Goal: Ask a question

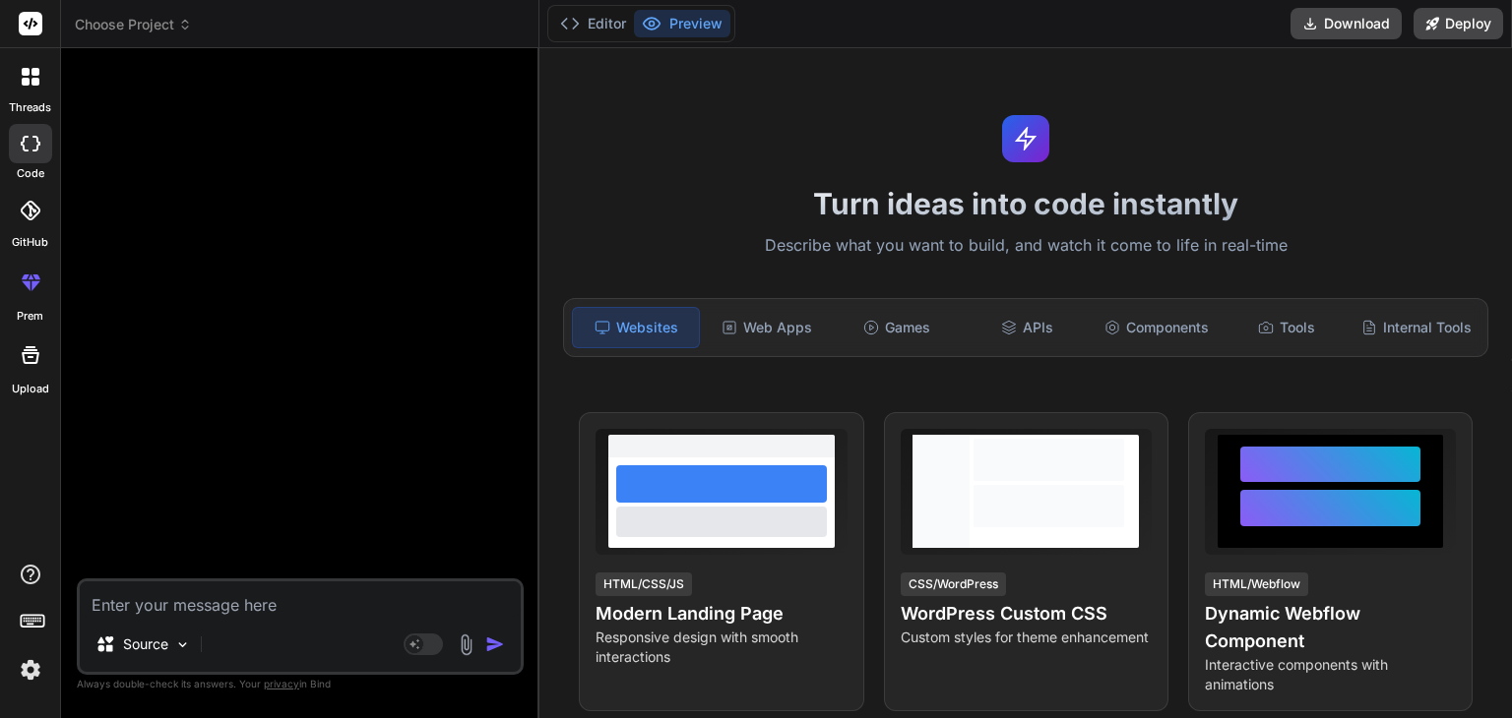
click at [307, 617] on div "Source Agent Mode. When this toggle is activated, AI automatically makes decisi…" at bounding box center [300, 627] width 447 height 96
click at [323, 603] on textarea at bounding box center [300, 599] width 441 height 35
type textarea "h"
type textarea "x"
type textarea "ho"
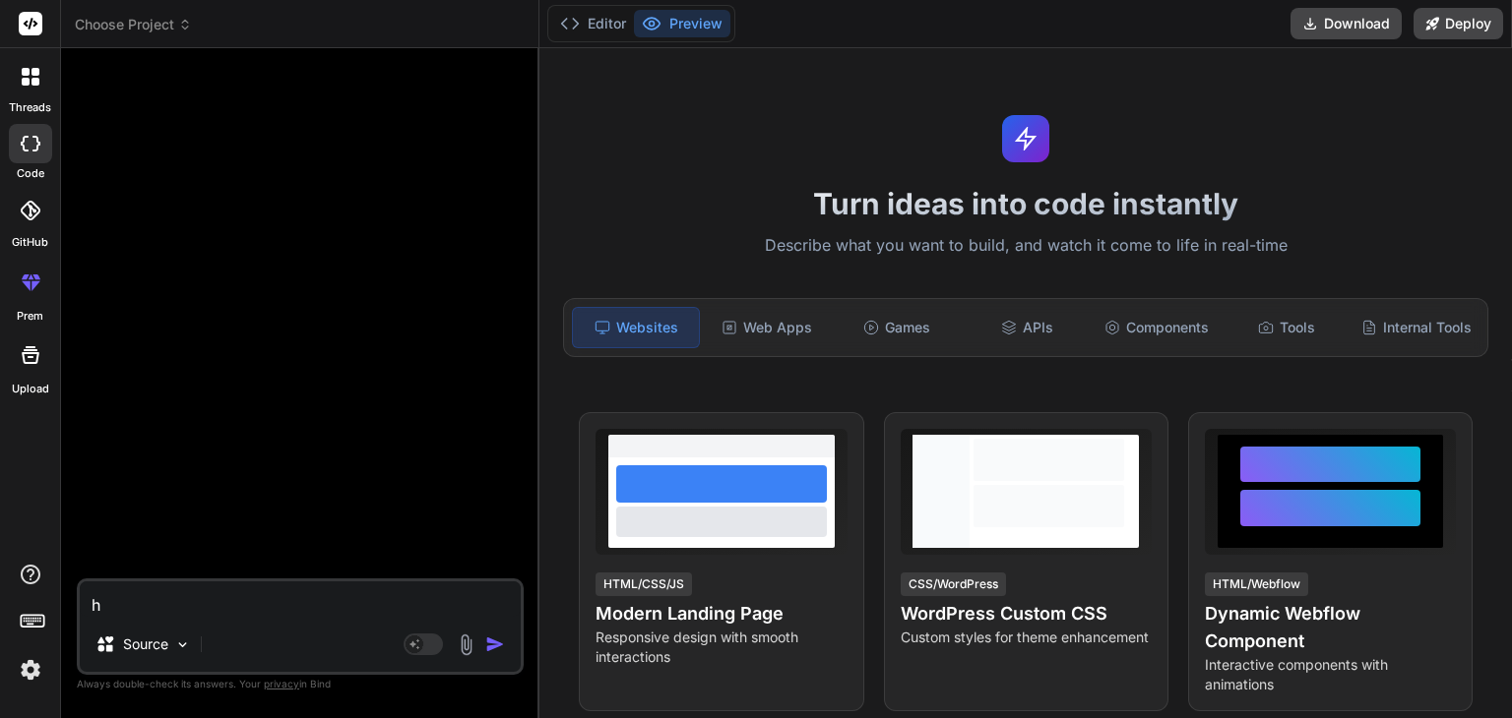
type textarea "x"
type textarea "how"
type textarea "x"
type textarea "how"
type textarea "x"
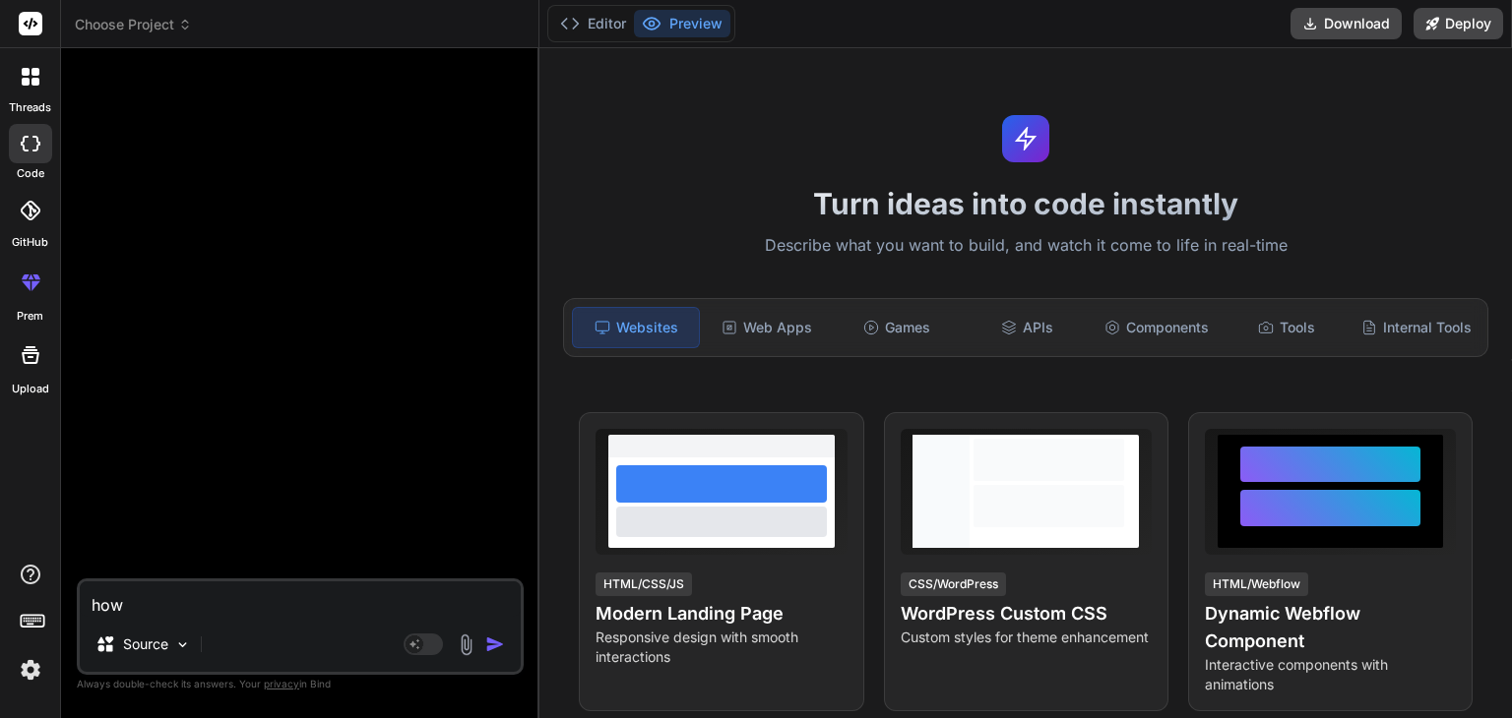
type textarea "how t"
type textarea "x"
type textarea "how to"
type textarea "x"
type textarea "how to"
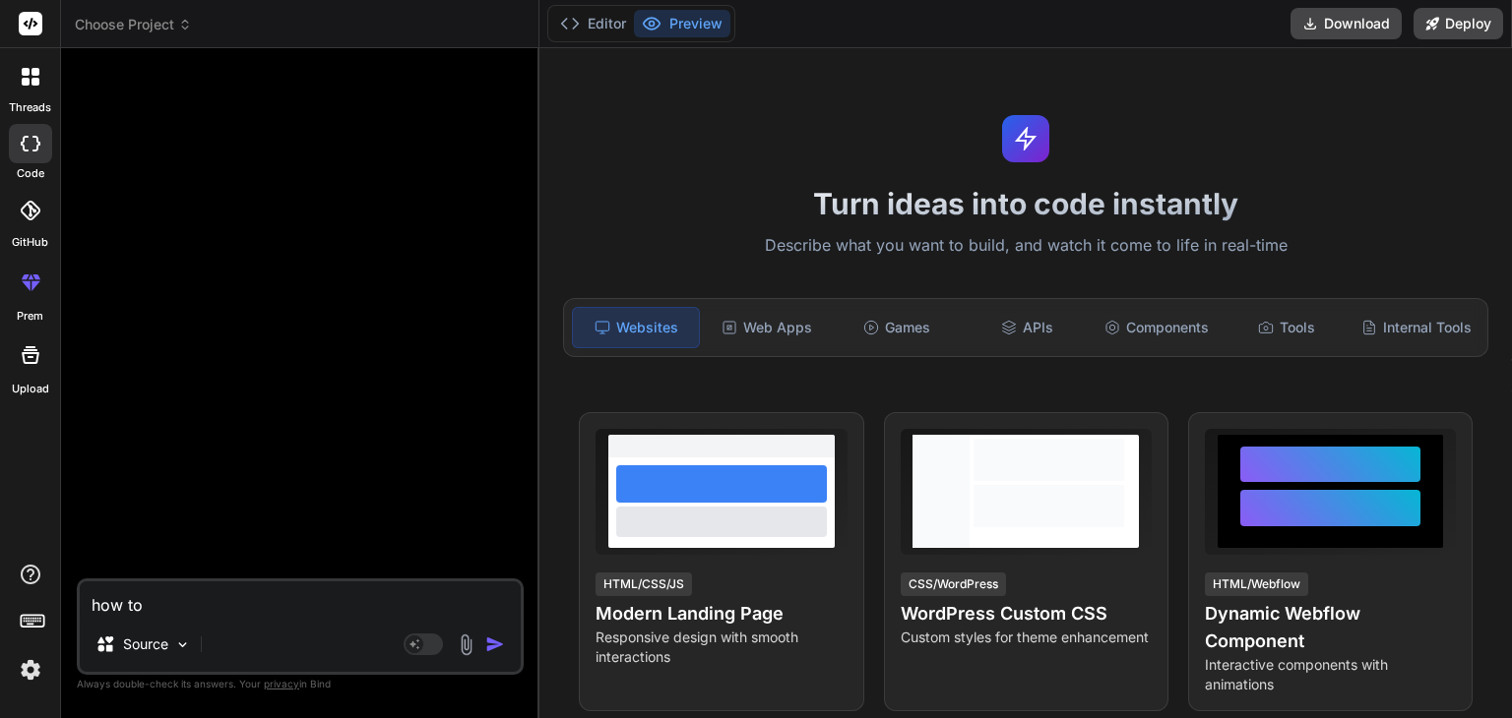
type textarea "x"
type textarea "how to r"
type textarea "x"
type textarea "how to re"
type textarea "x"
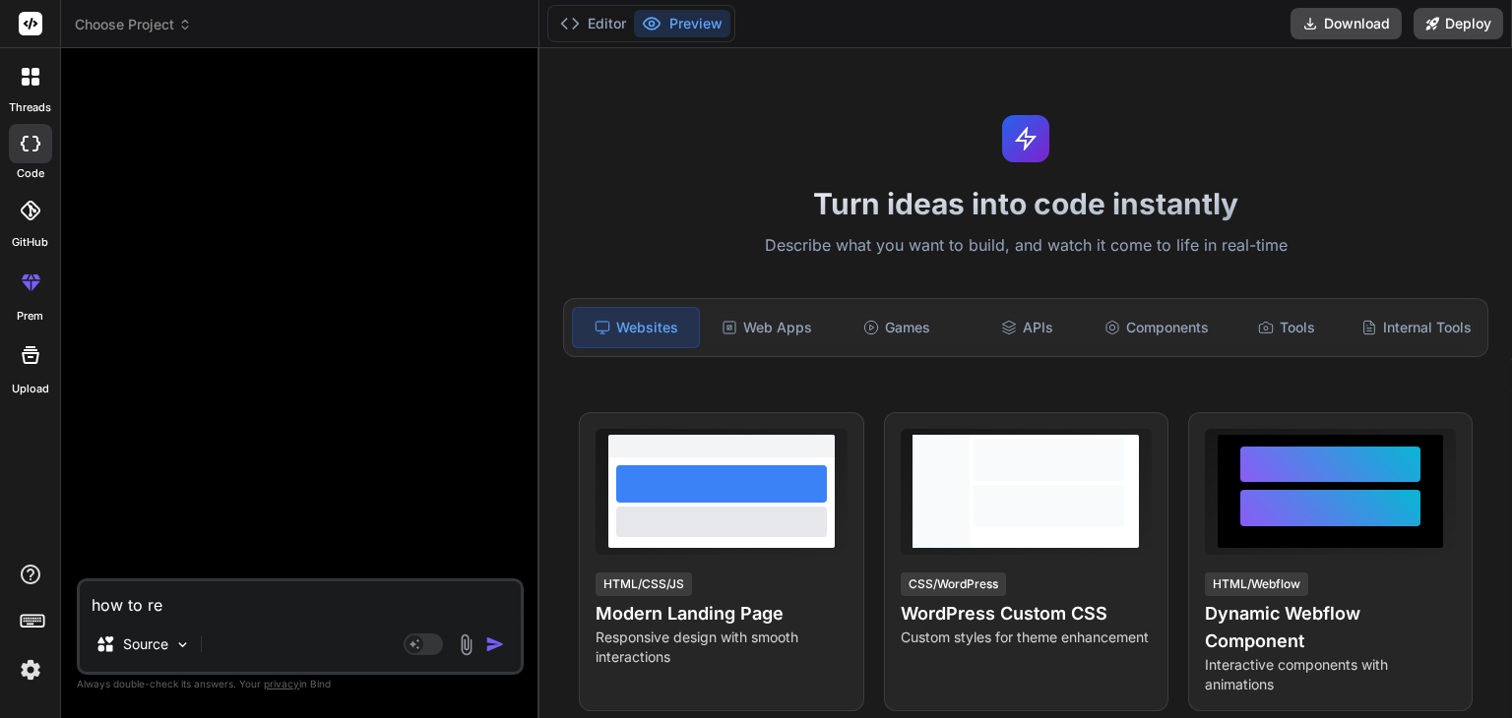
type textarea "how to rem"
type textarea "x"
type textarea "how to remo"
type textarea "x"
type textarea "how to remov"
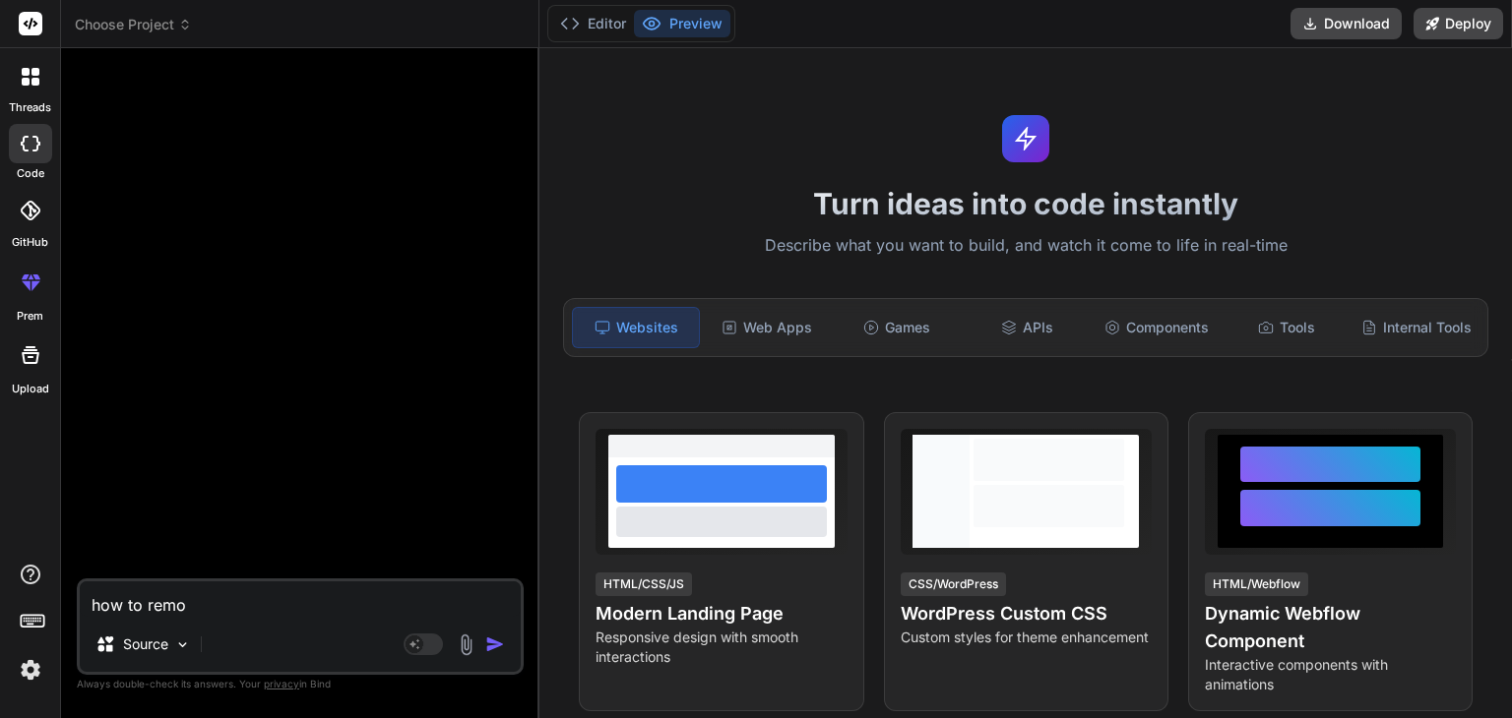
type textarea "x"
type textarea "how to remove"
type textarea "x"
type textarea "how to remove"
type textarea "x"
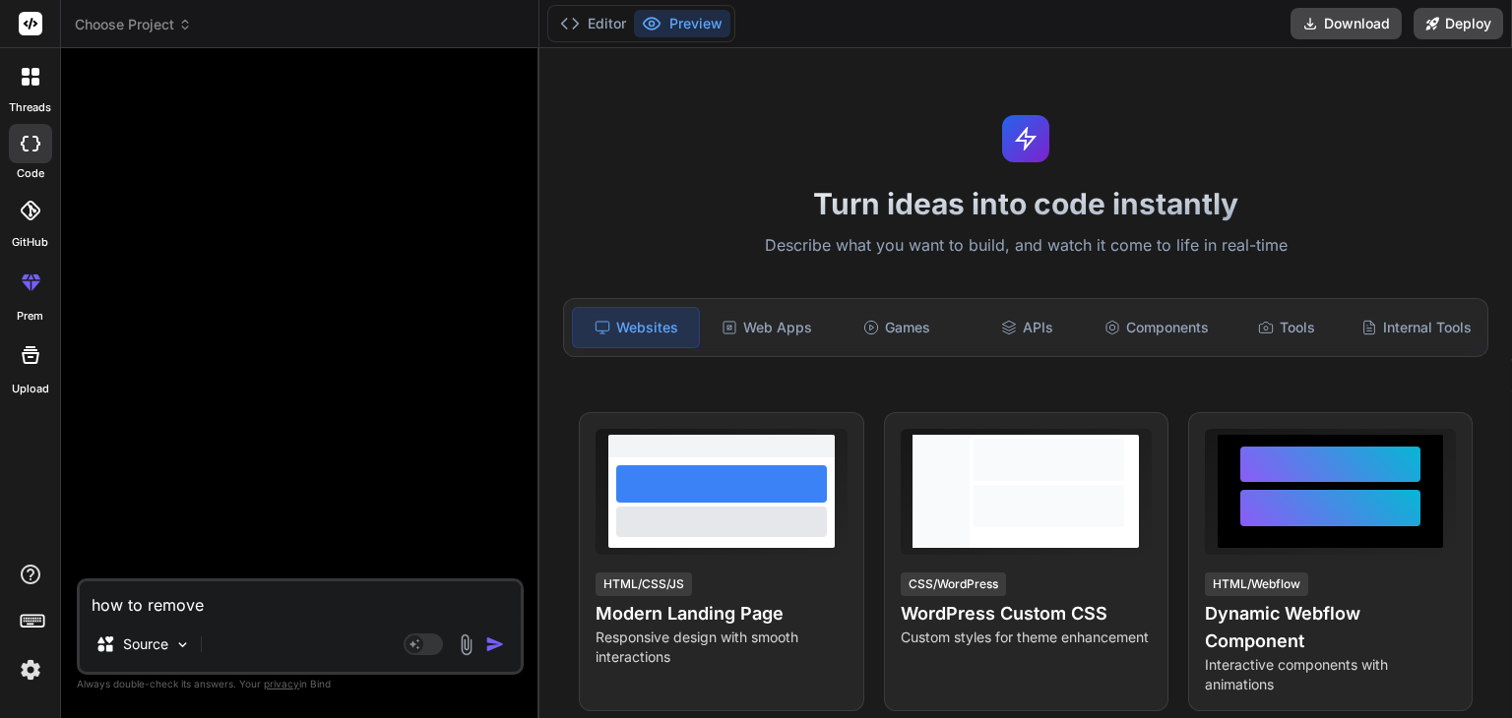
type textarea "how to remove t"
type textarea "x"
type textarea "how to remove th"
type textarea "x"
type textarea "how to remove ths"
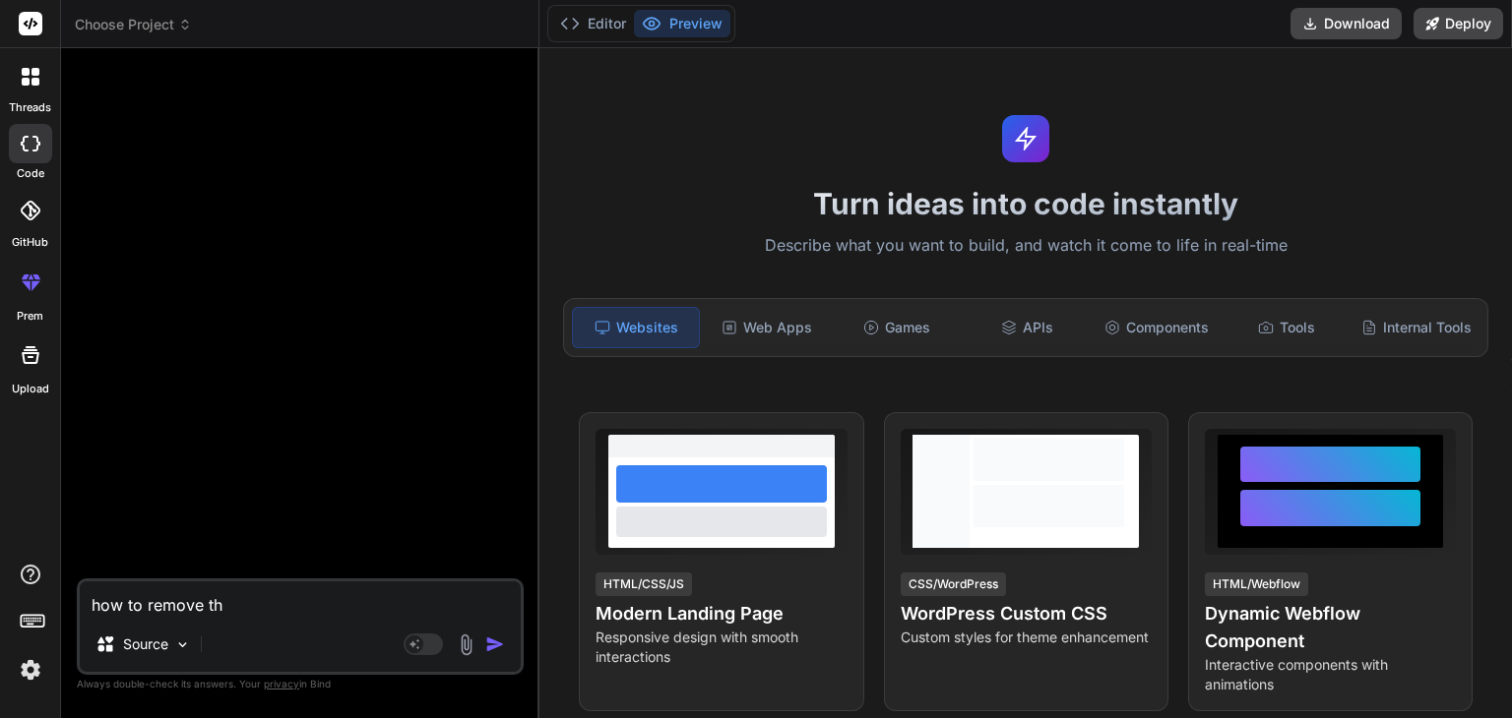
type textarea "x"
type textarea "how to remove th"
type textarea "x"
type textarea "how to remove thi"
type textarea "x"
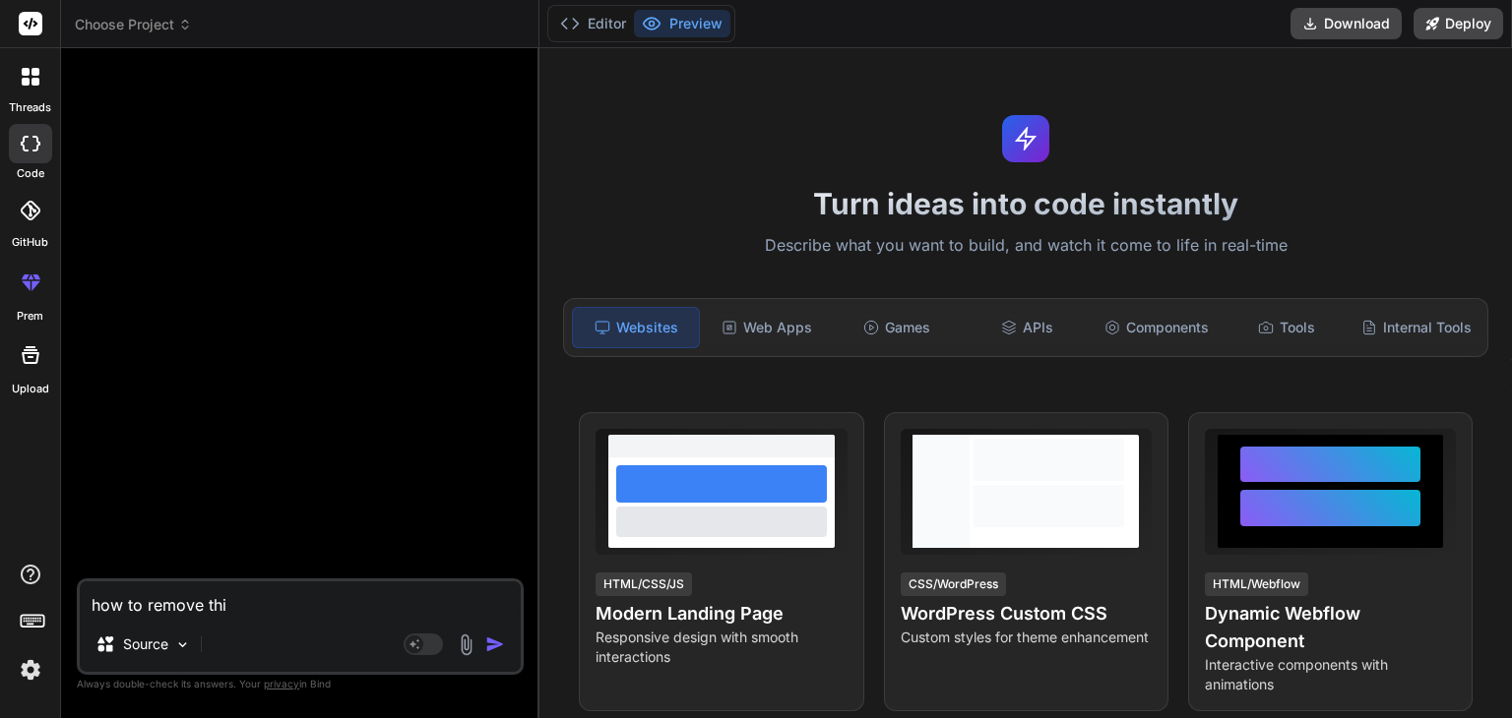
type textarea "how to remove this"
type textarea "x"
type textarea "how to remove this"
type textarea "x"
type textarea "how to remove this e"
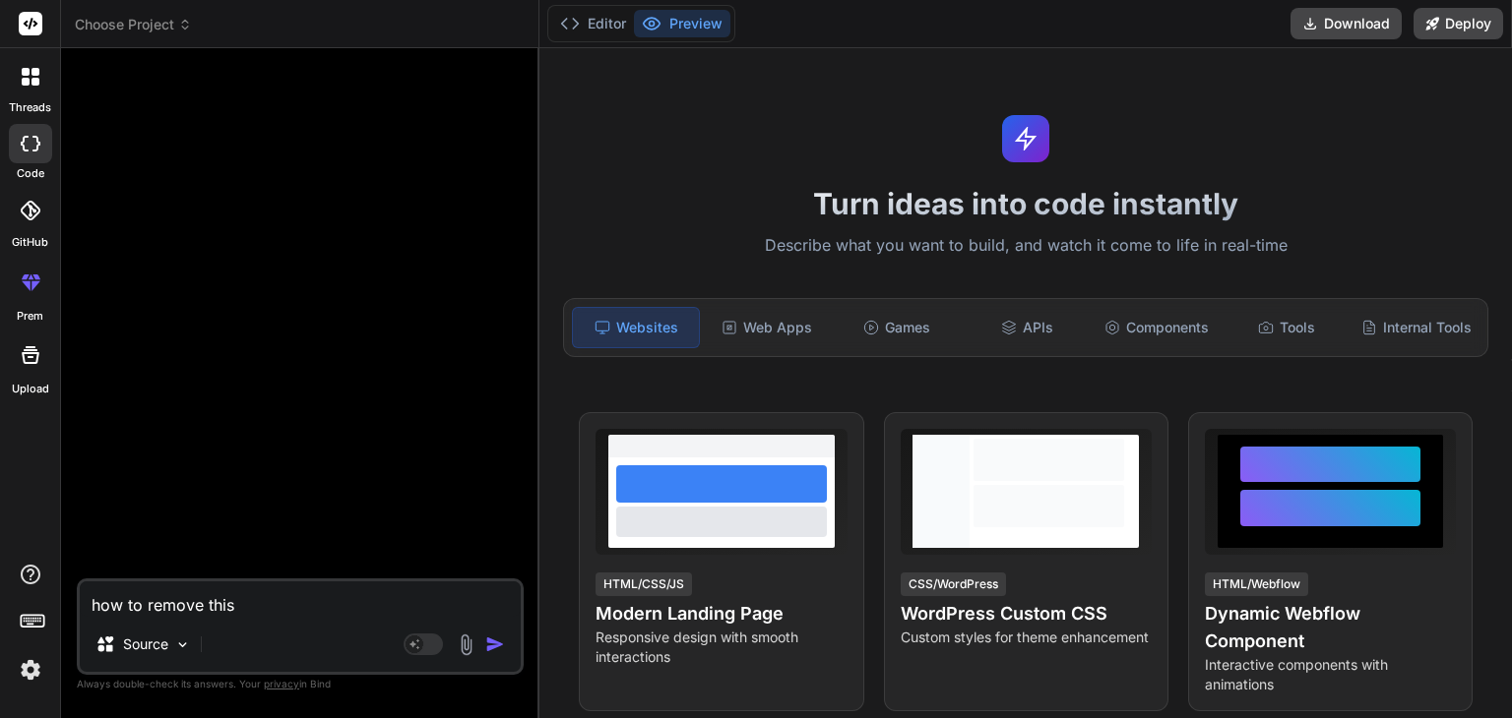
type textarea "x"
type textarea "how to remove this er"
type textarea "x"
type textarea "how to remove this err"
type textarea "x"
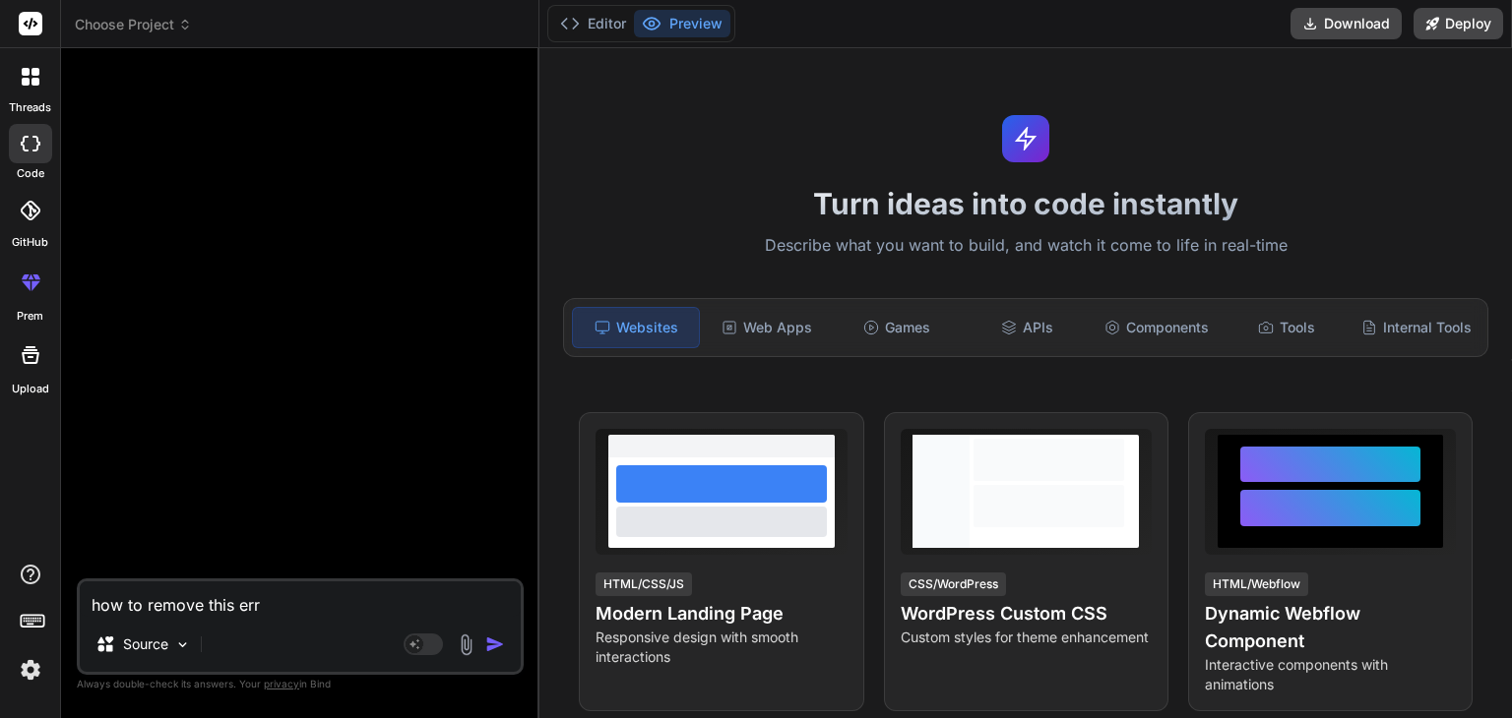
type textarea "how to remove this erro"
type textarea "x"
type textarea "how to remove this error"
type textarea "x"
type textarea "how to remove this error"
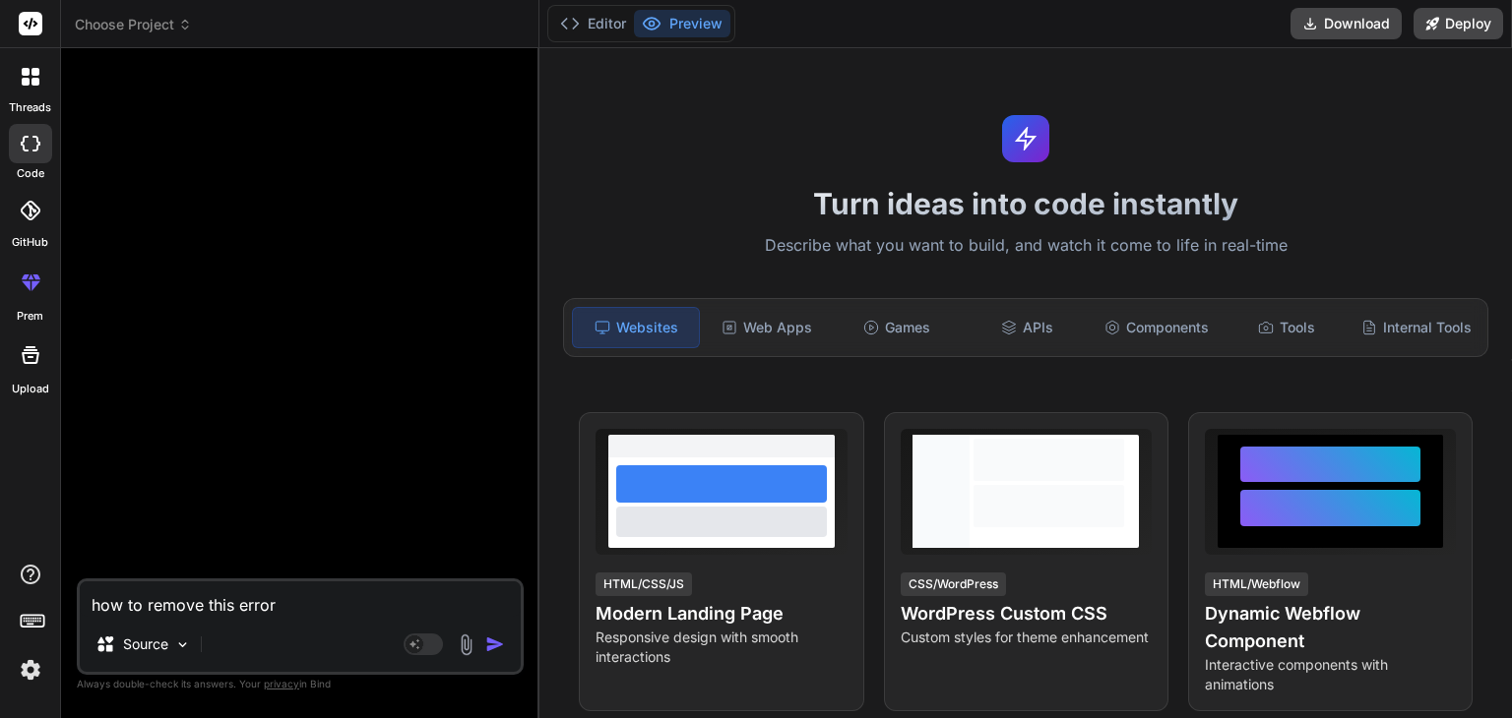
type textarea "x"
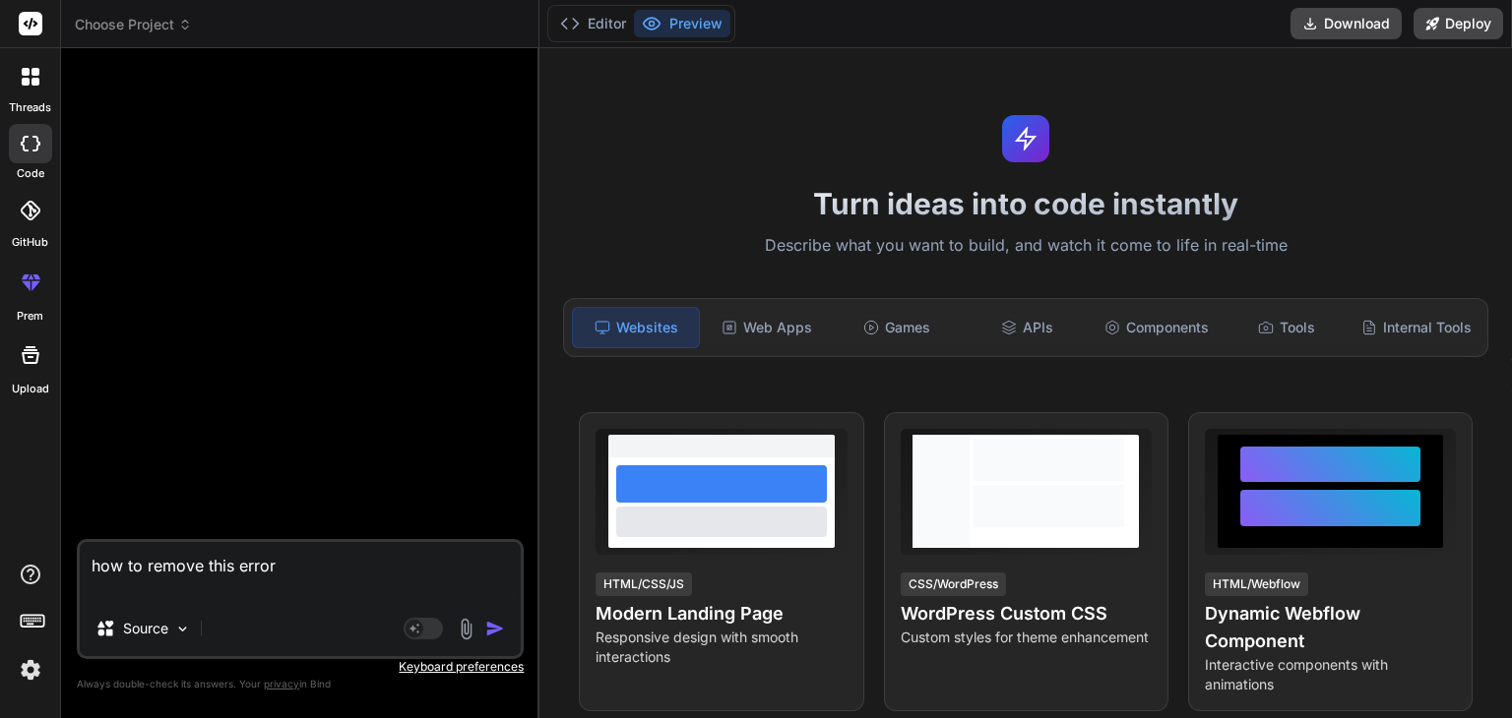
paste textarea "Remove-Item -Path node_modules, package-lock.json, .vite"
type textarea "how to remove this error Remove-Item -Path node_modules, package-lock.json, .vi…"
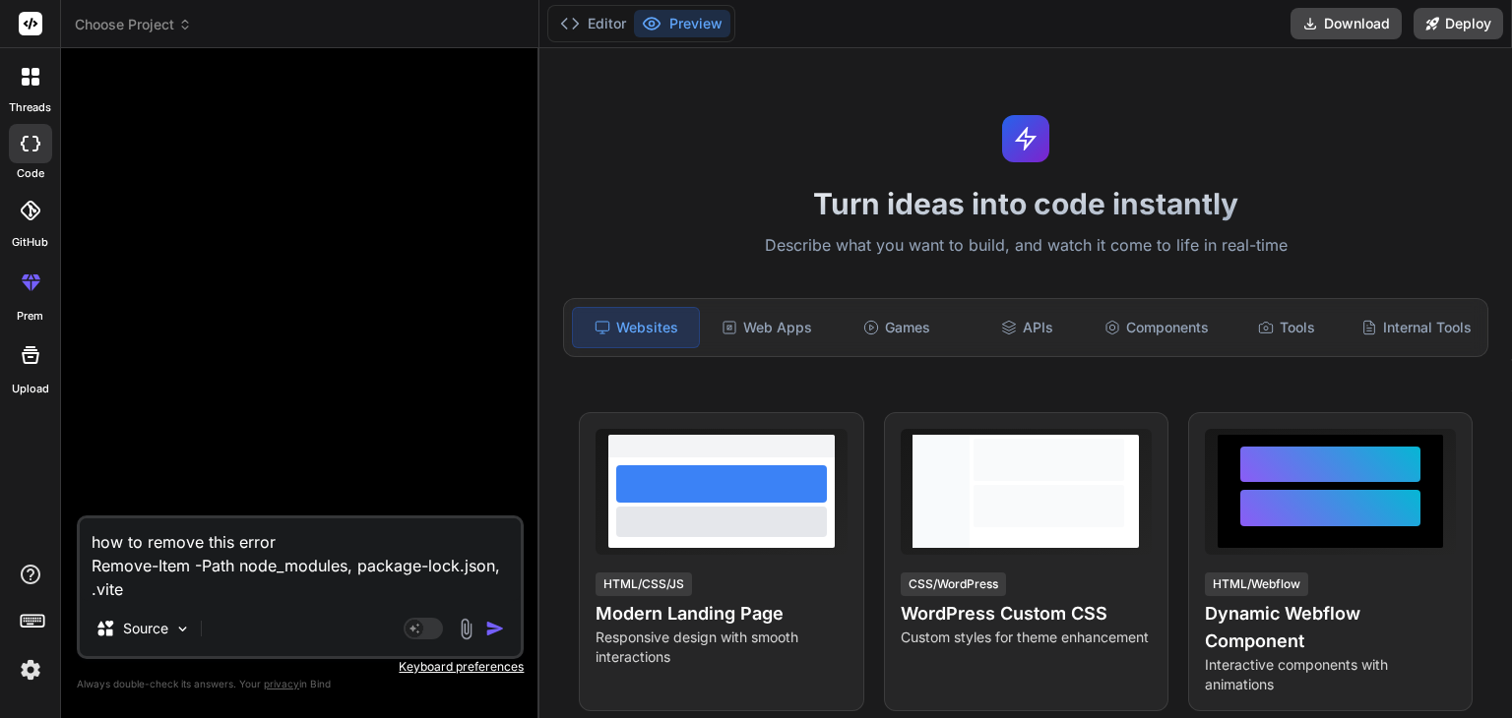
type textarea "x"
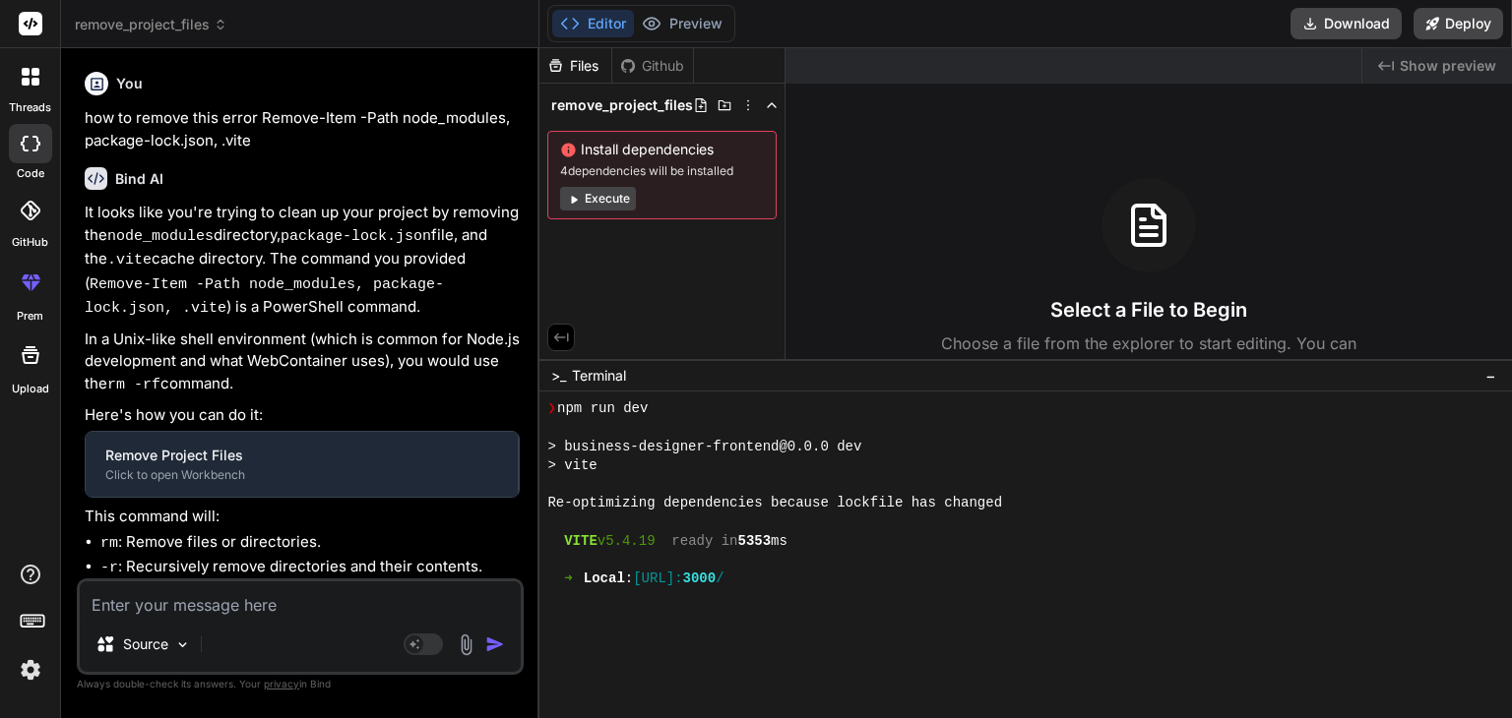
type textarea "x"
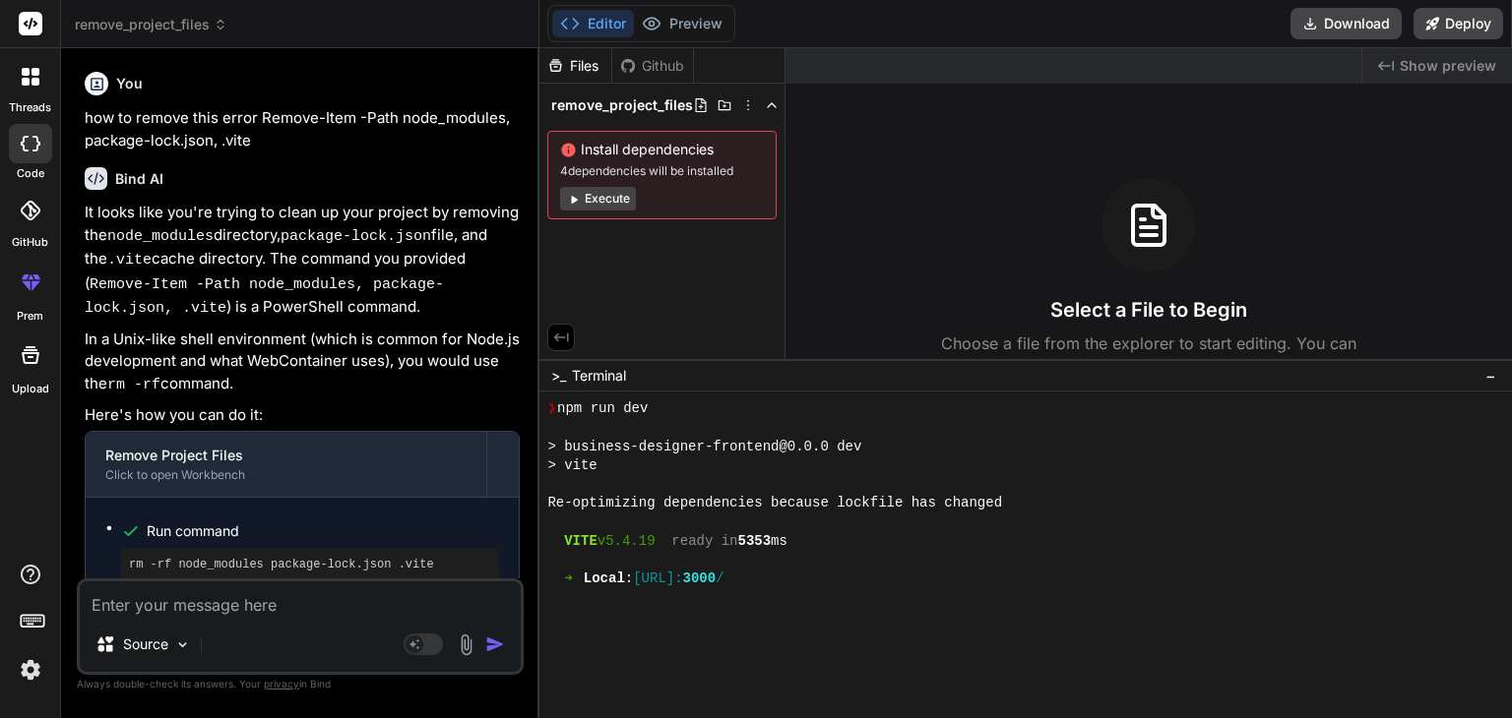
click at [359, 622] on div "Source Agent Mode. When this toggle is activated, AI automatically makes decisi…" at bounding box center [300, 627] width 447 height 96
click at [357, 603] on textarea at bounding box center [300, 599] width 441 height 35
paste textarea "ncaught TypeError: Cannot destructure property 'basename' of 'React2.useContext…"
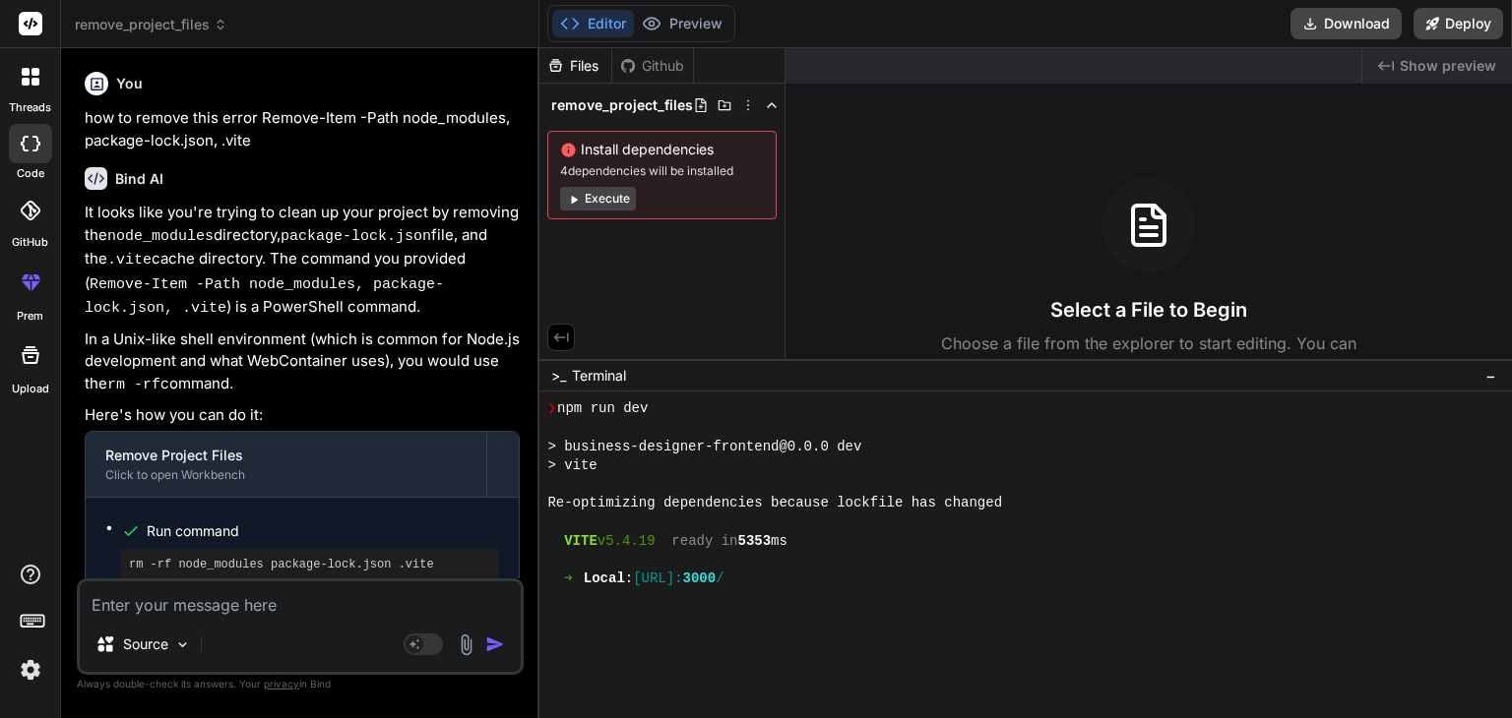
type textarea "ncaught TypeError: Cannot destructure property 'basename' of 'React2.useContext…"
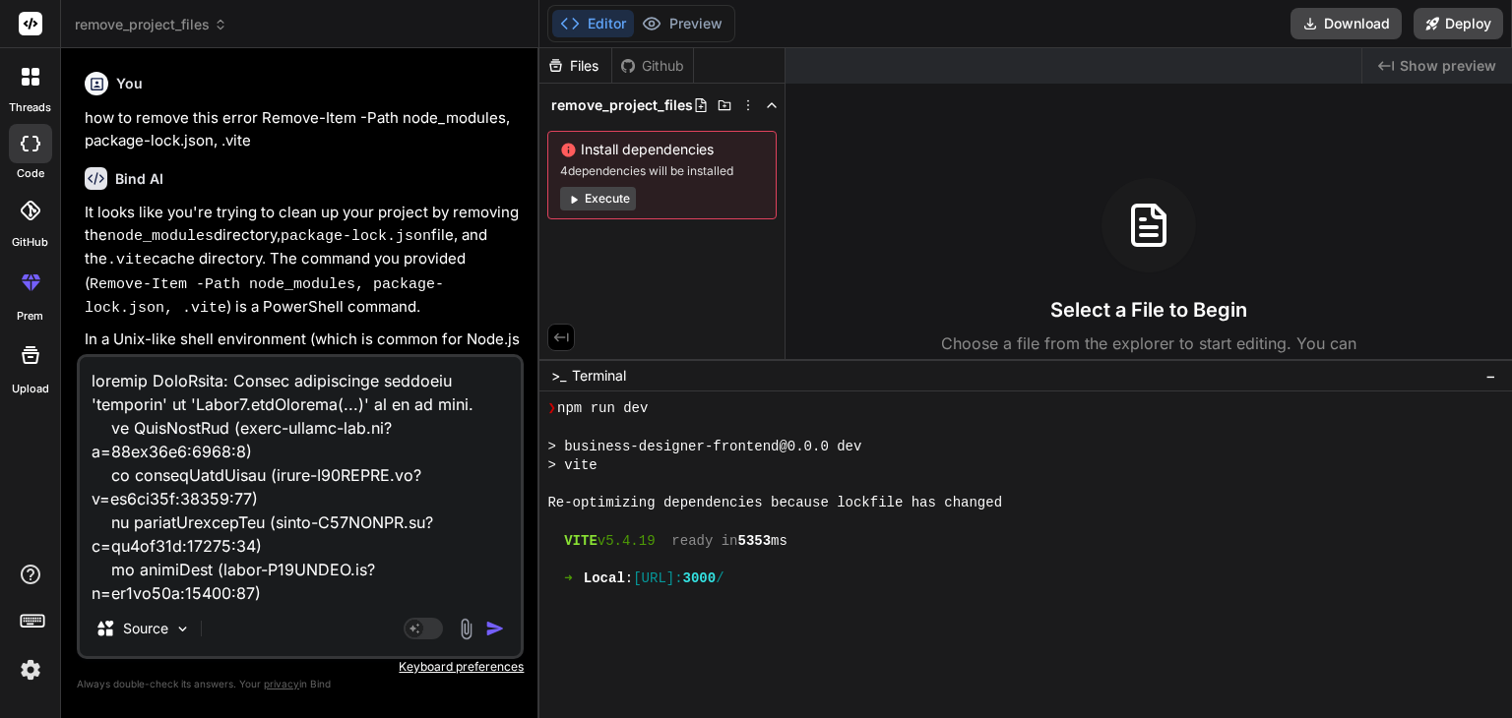
scroll to position [3874, 0]
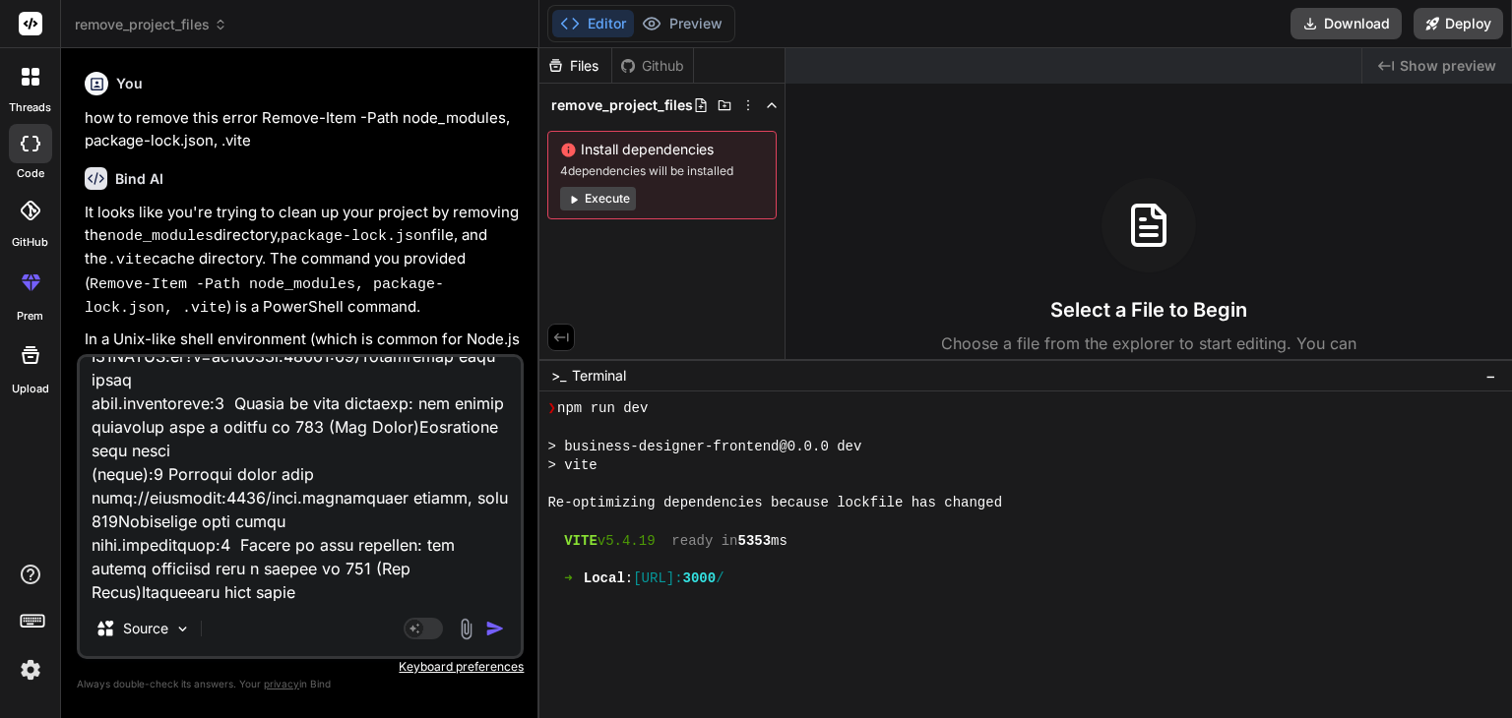
type textarea "x"
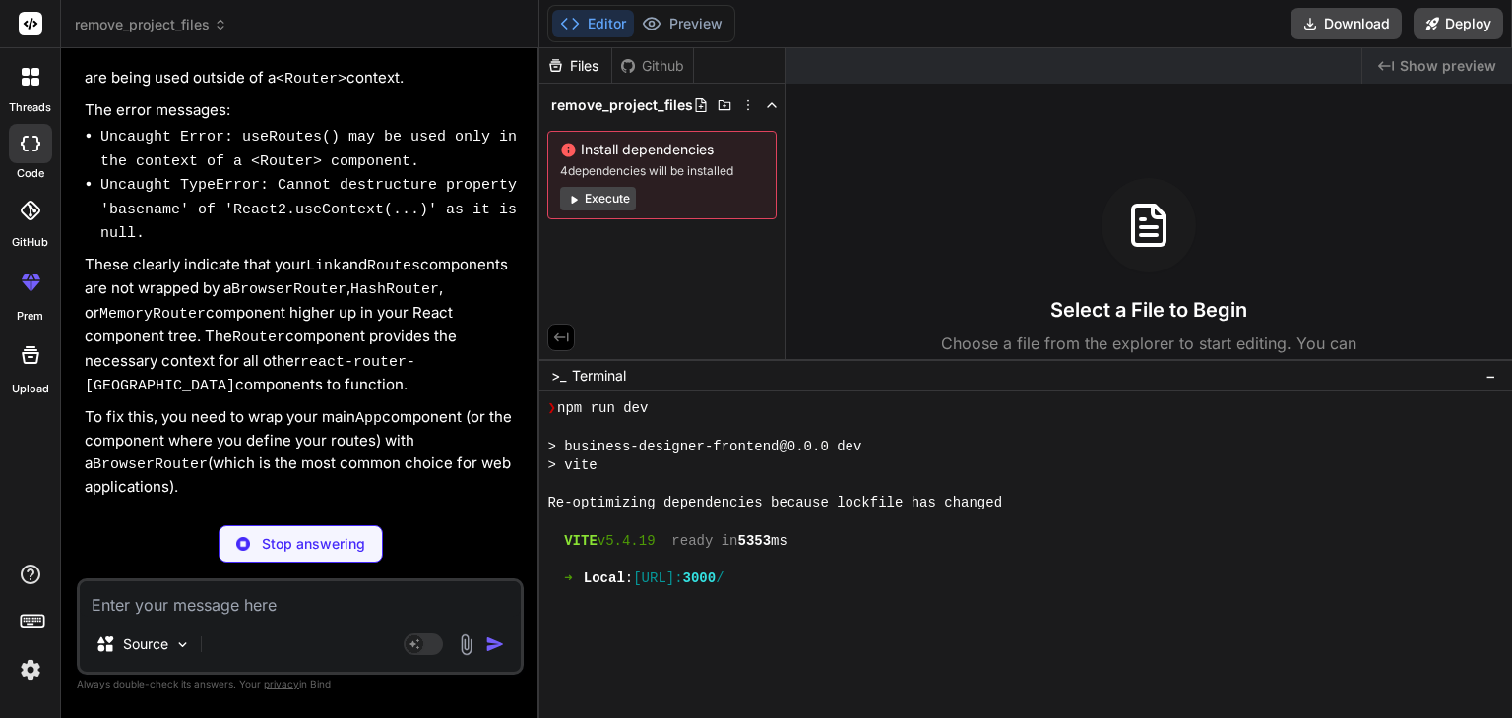
scroll to position [3397, 0]
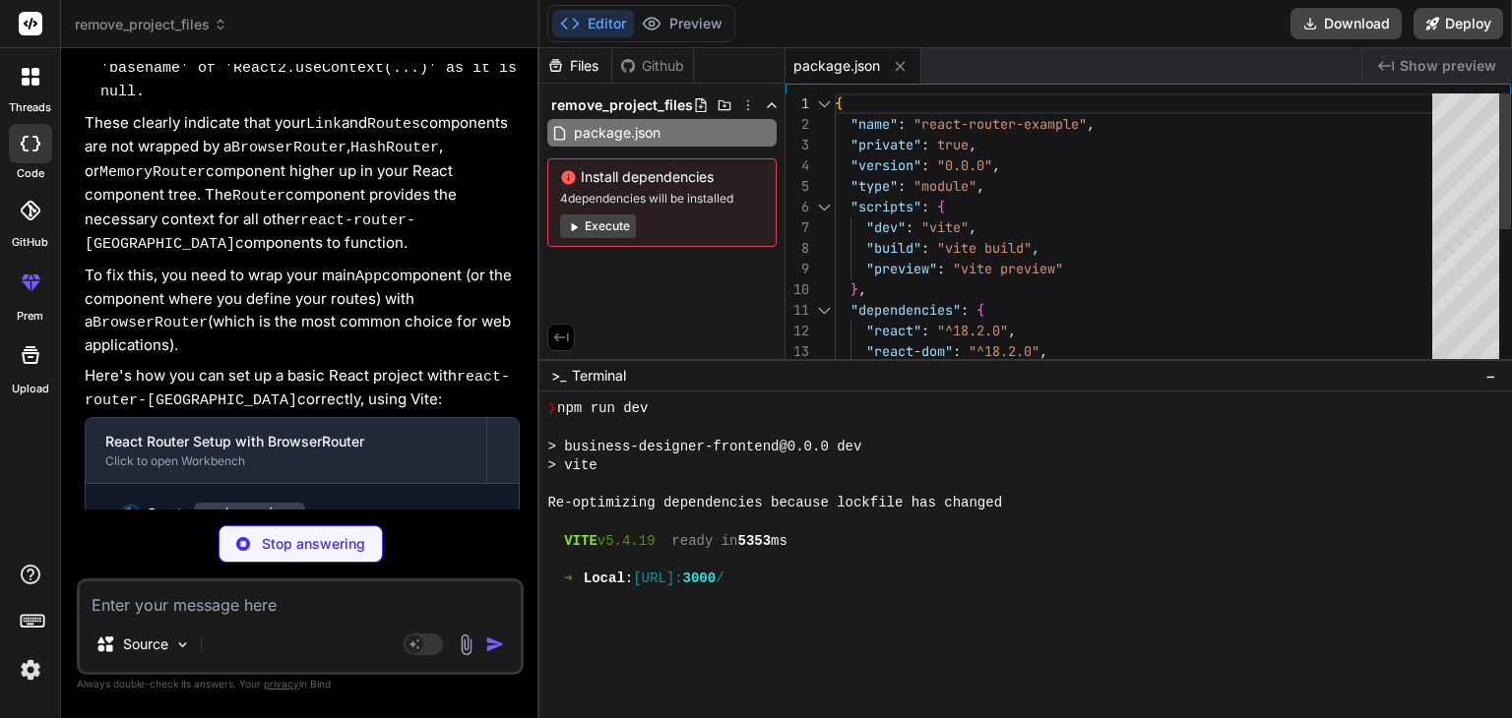
type textarea "x"
type textarea "<div id="root"></div> <script type="module" src="/src/main.jsx"></script> </bod…"
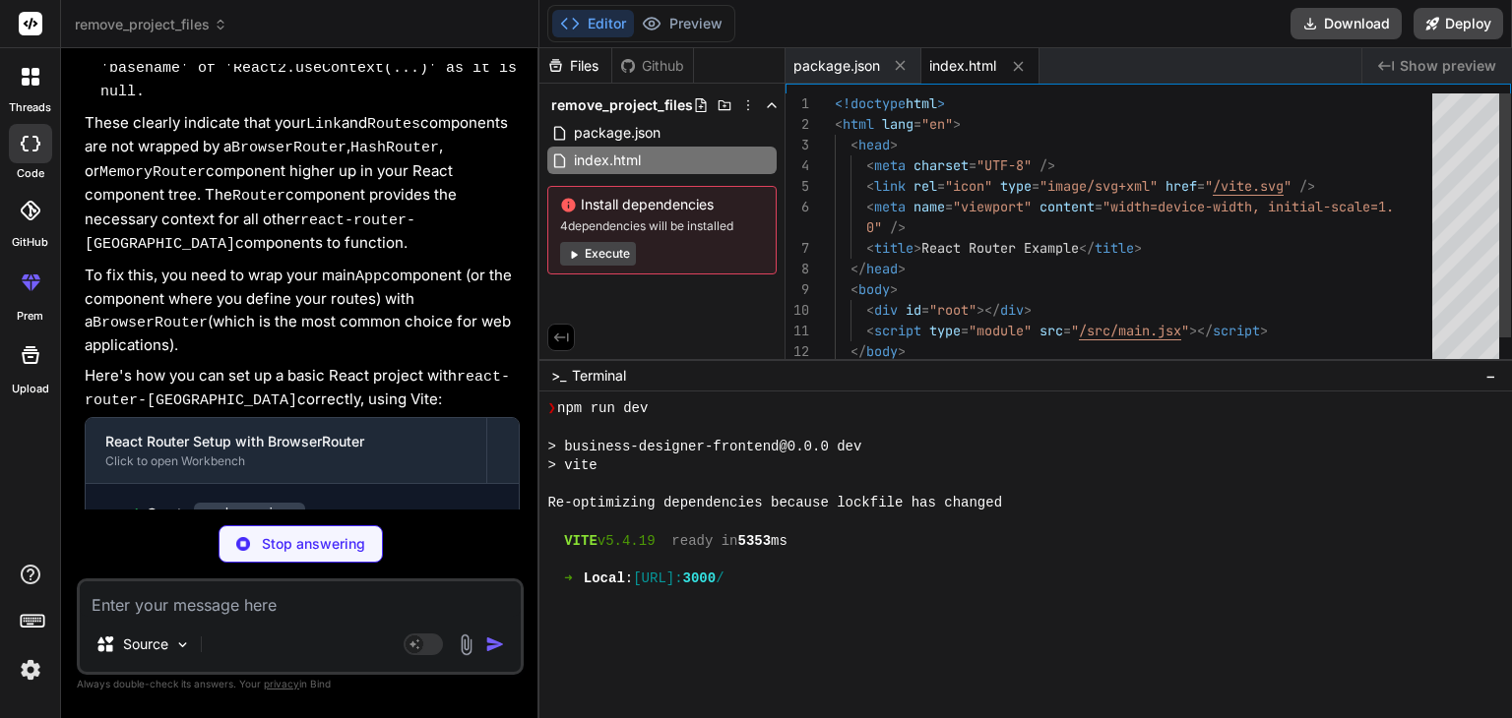
type textarea "x"
type textarea "</BrowserRouter> </React.StrictMode>, );"
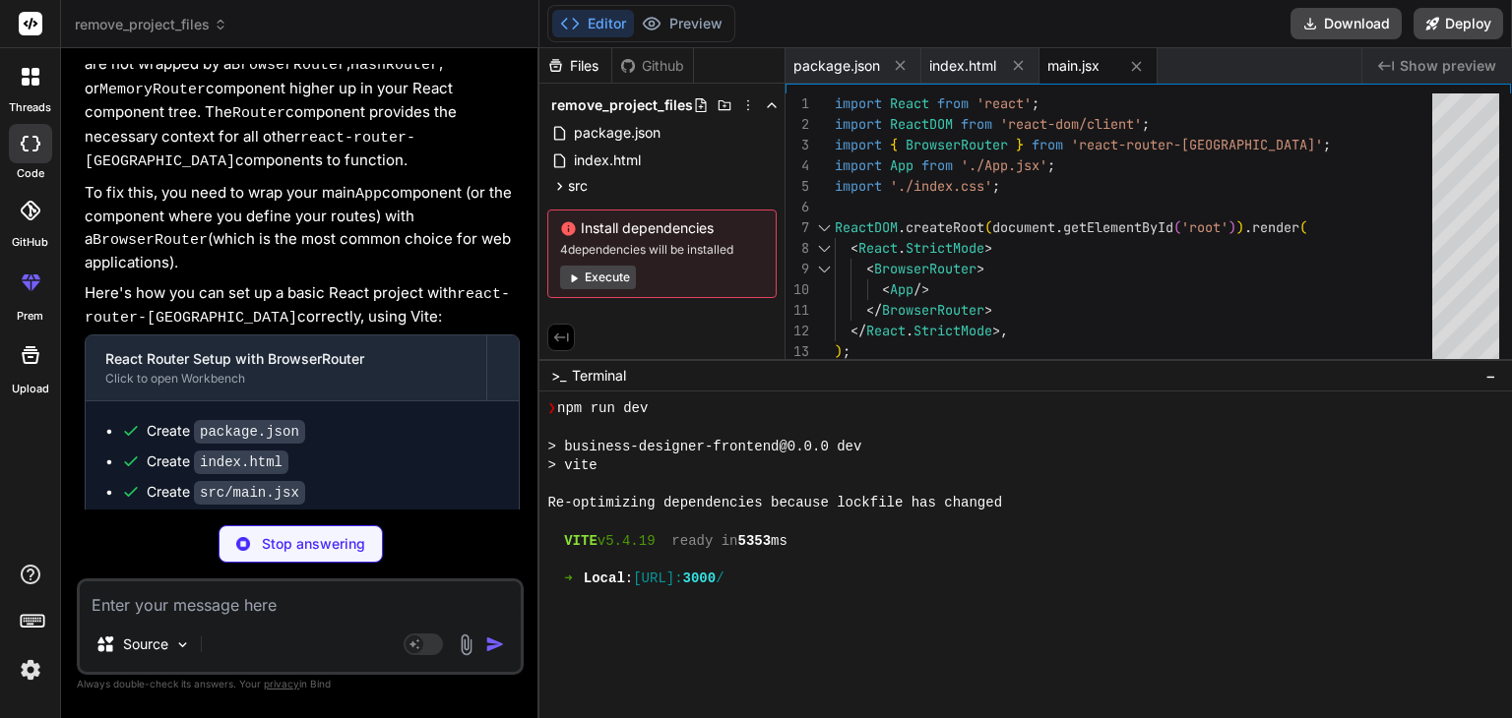
scroll to position [3480, 0]
type textarea "x"
type textarea "} export default App;"
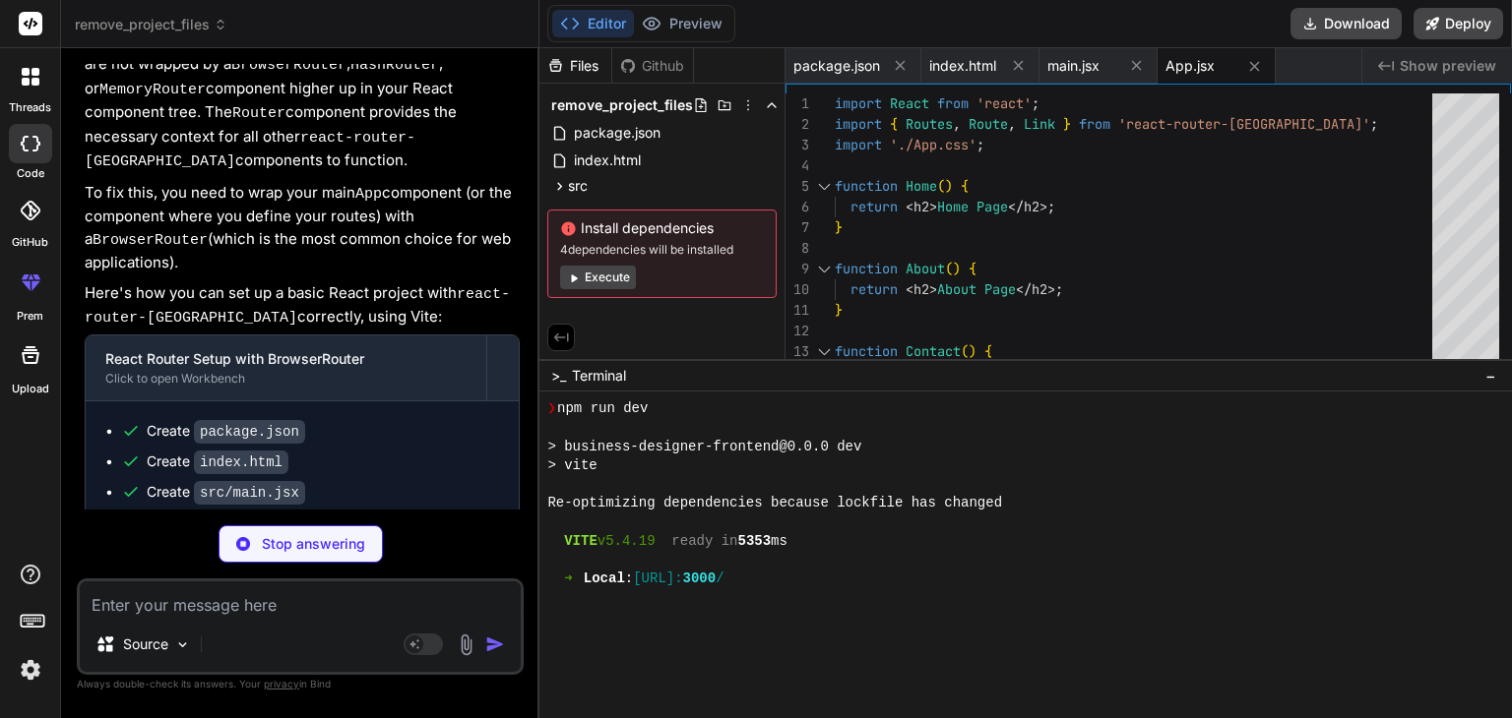
type textarea "x"
type textarea "code { font-family: source-code-pro, [GEOGRAPHIC_DATA], [GEOGRAPHIC_DATA], Cons…"
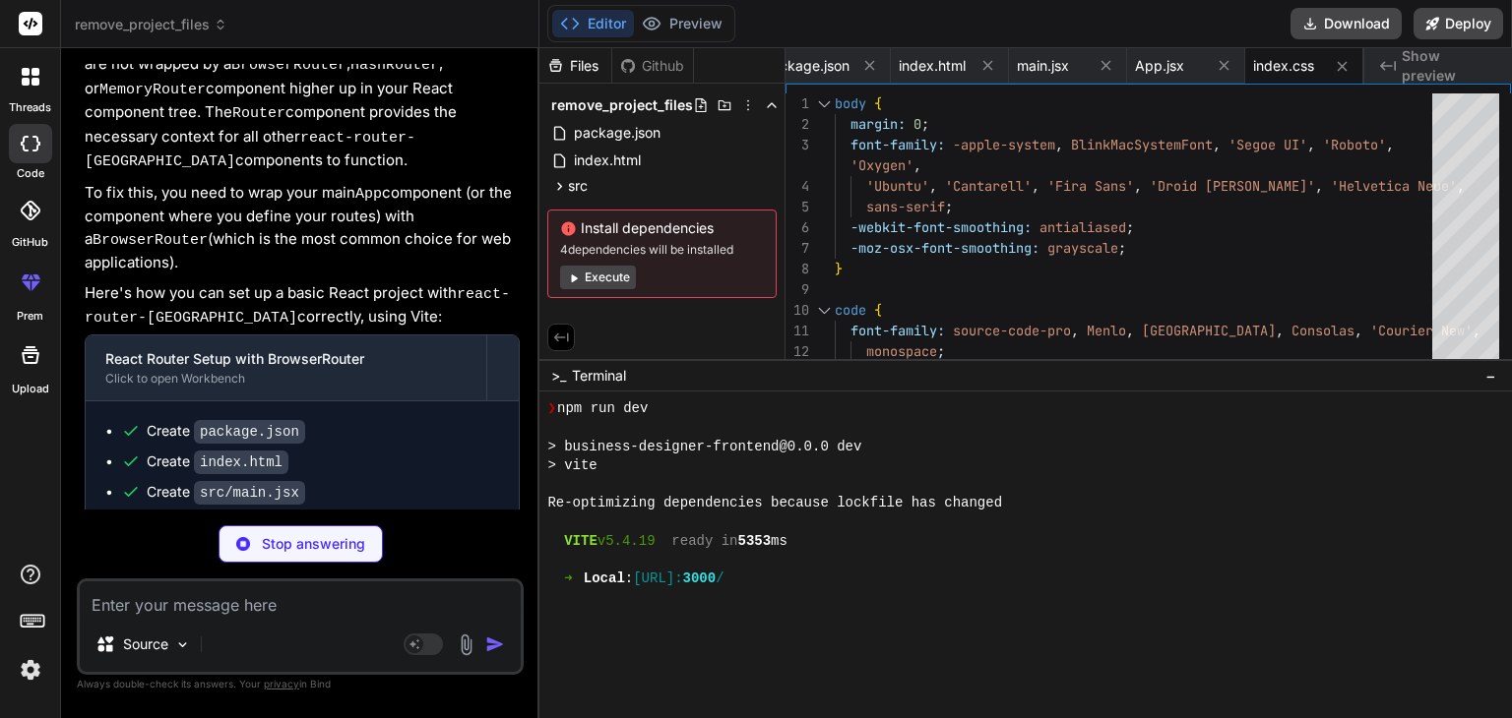
type textarea "x"
type textarea "} nav li a:hover { color: #535bf2; }"
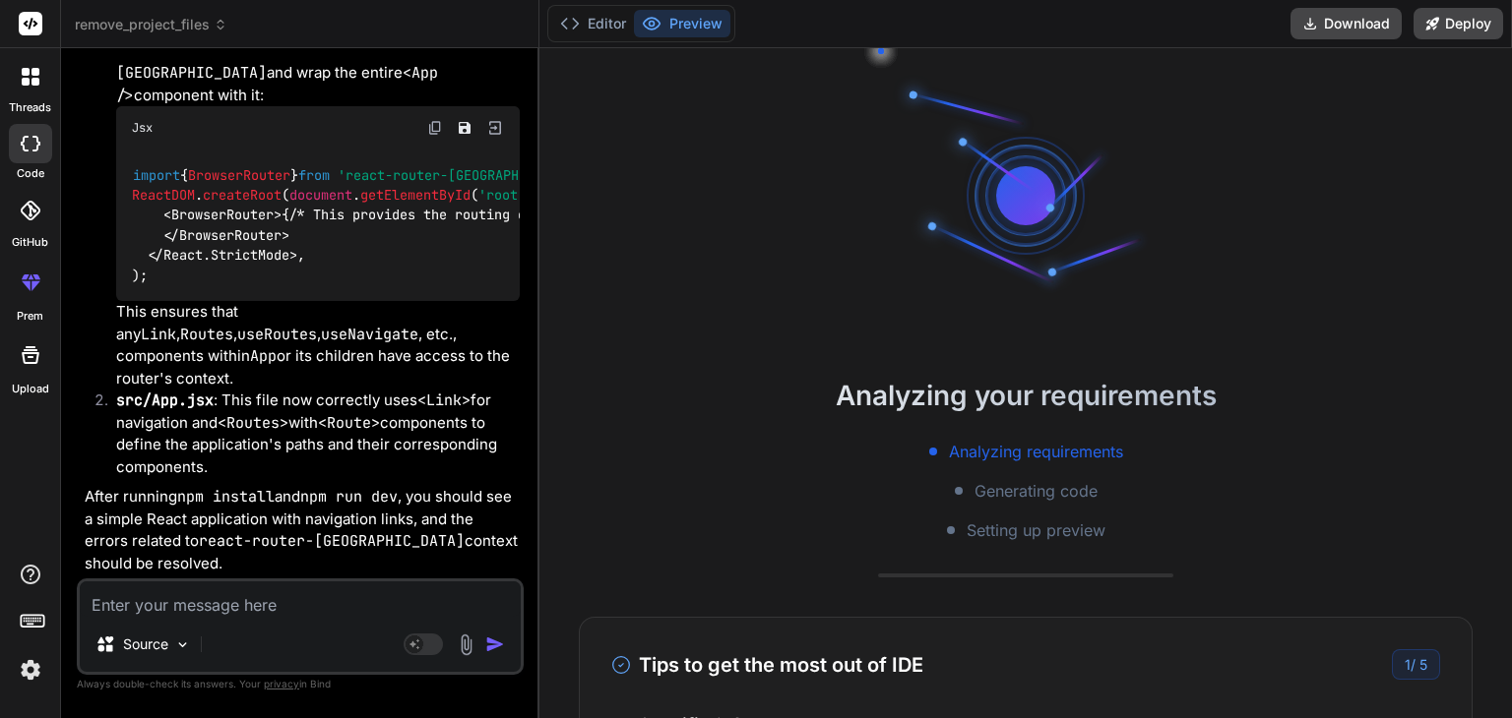
scroll to position [4269, 0]
click at [464, 636] on img at bounding box center [466, 645] width 23 height 23
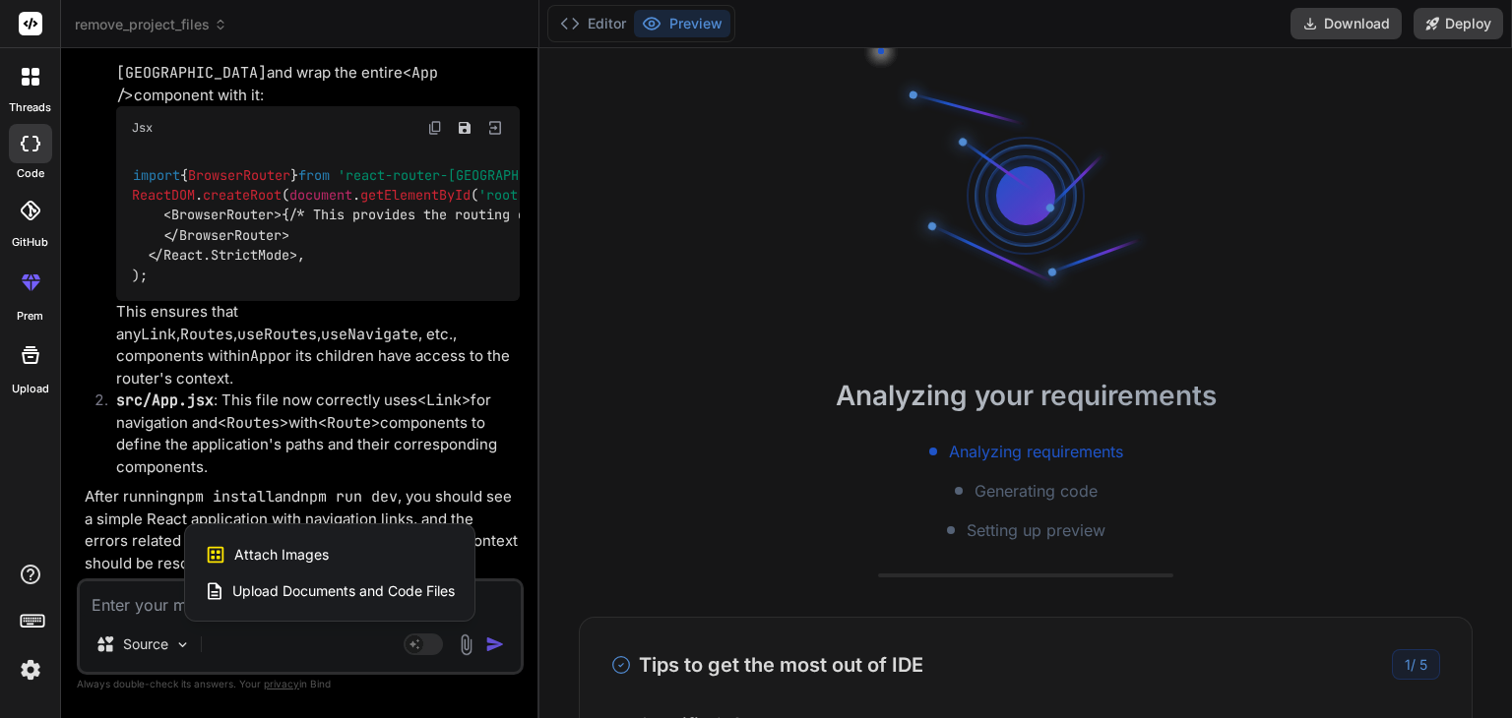
click at [349, 586] on span "Upload Documents and Code Files" at bounding box center [343, 592] width 222 height 20
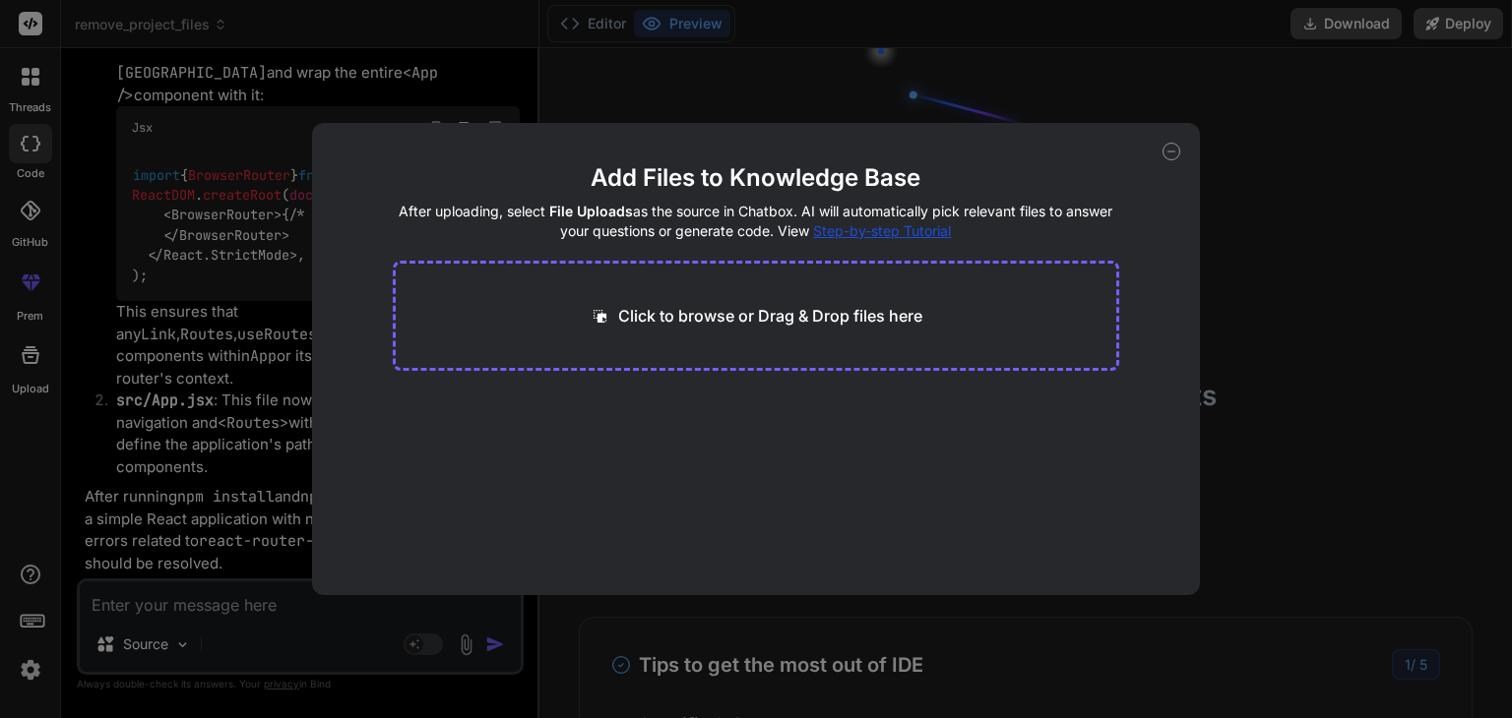
click at [680, 312] on p "Click to browse or Drag & Drop files here" at bounding box center [770, 316] width 304 height 24
click at [1177, 151] on icon at bounding box center [1171, 152] width 18 height 18
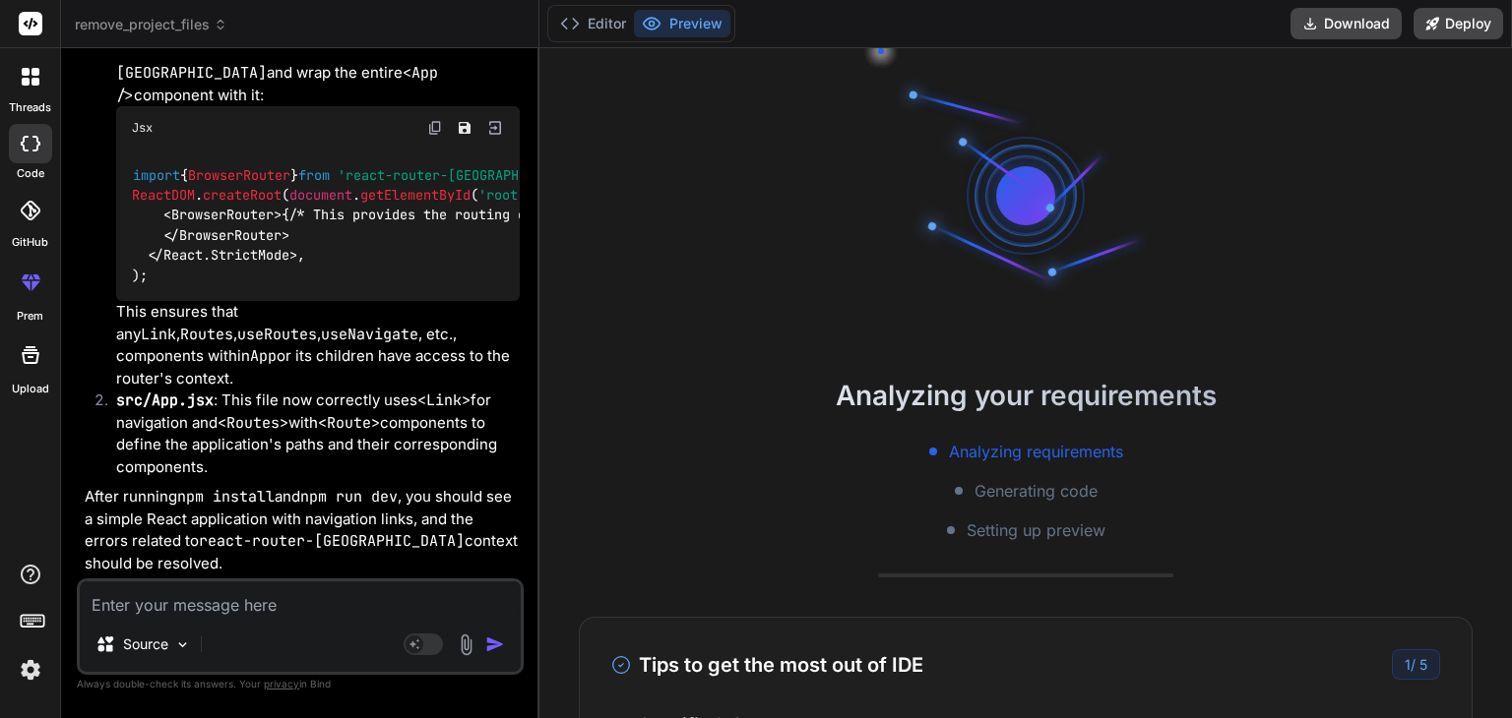
type textarea "x"
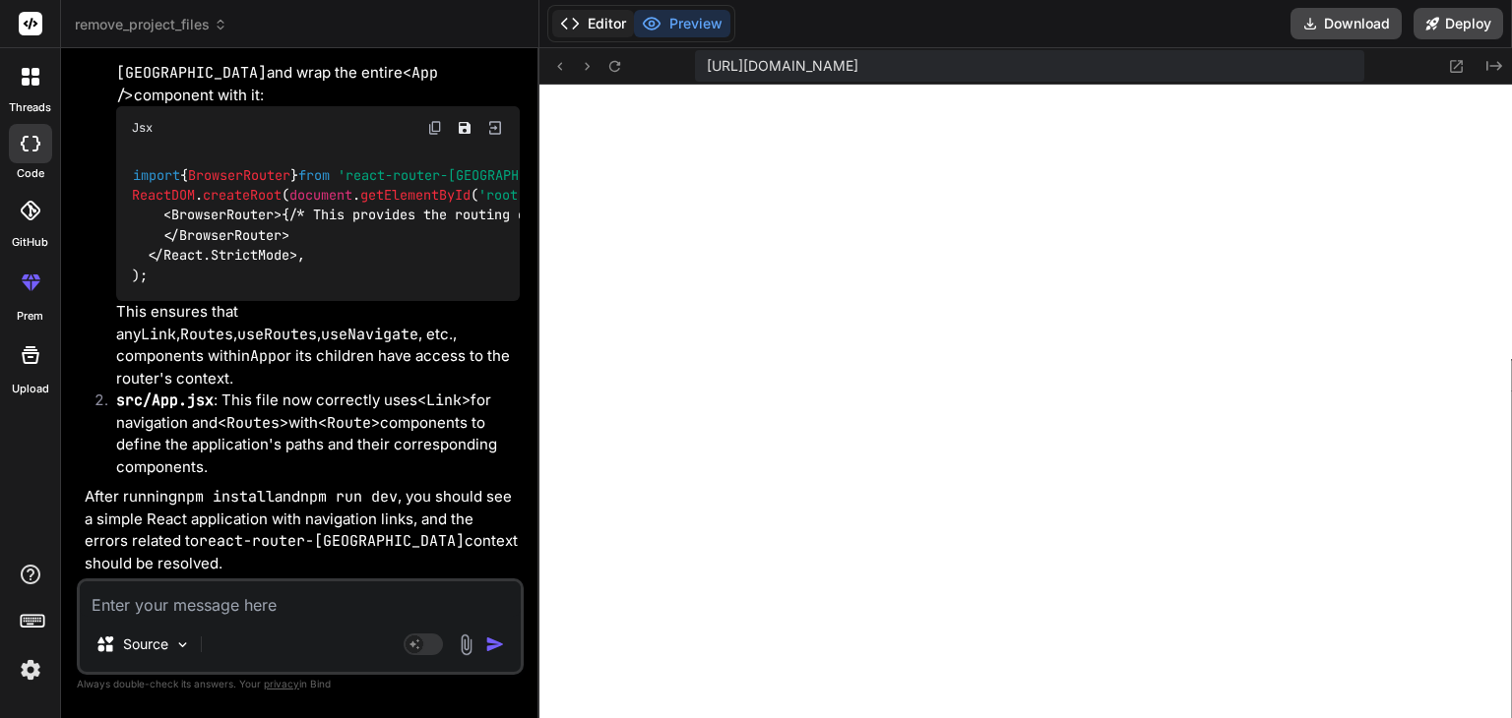
click at [608, 14] on button "Editor" at bounding box center [593, 24] width 82 height 28
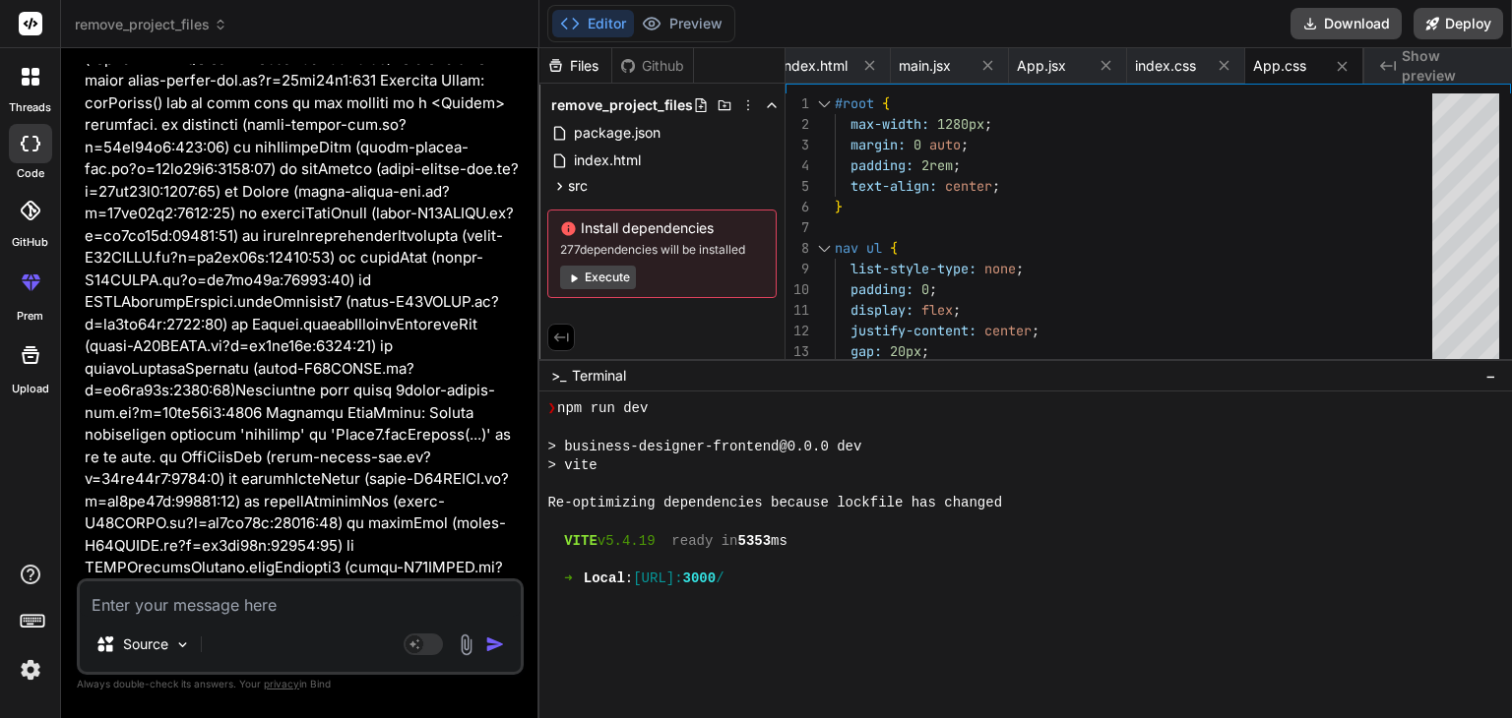
scroll to position [1051, 0]
